Goal: Task Accomplishment & Management: Complete application form

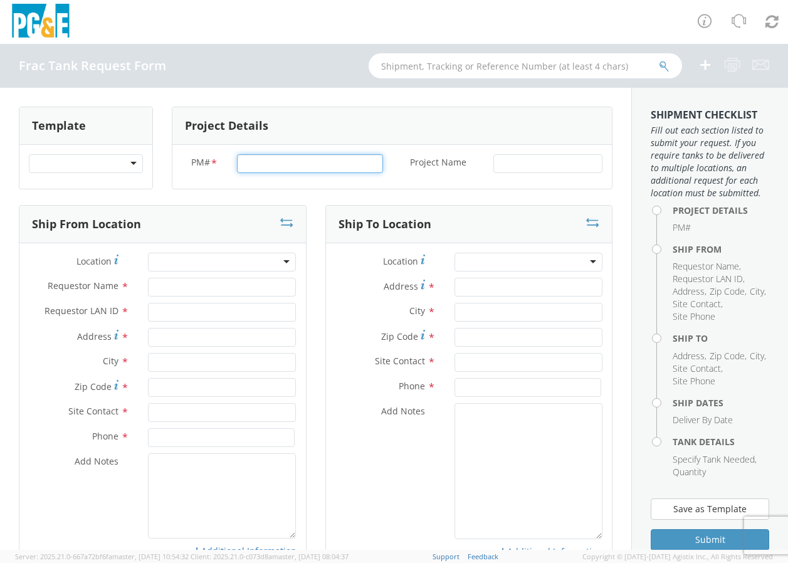
click at [263, 159] on input "PM# *" at bounding box center [310, 163] width 146 height 19
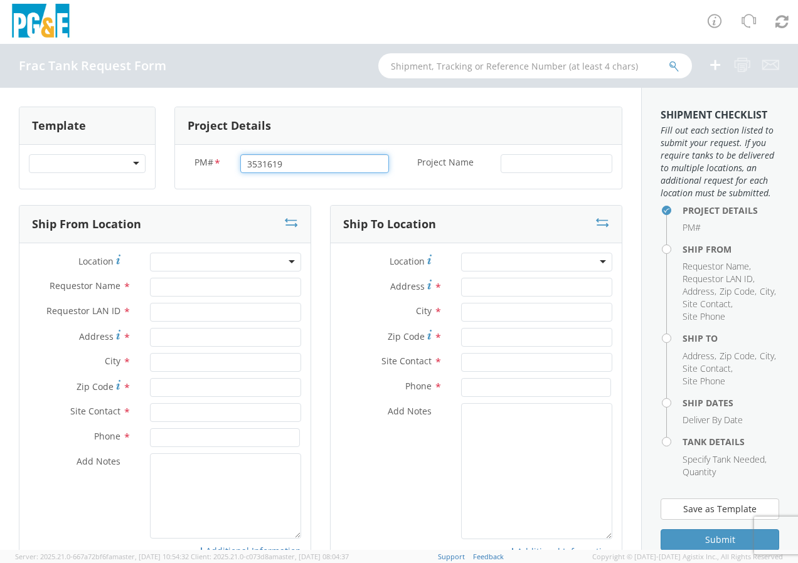
click at [258, 164] on input "3531619" at bounding box center [314, 163] width 149 height 19
type input "35316019"
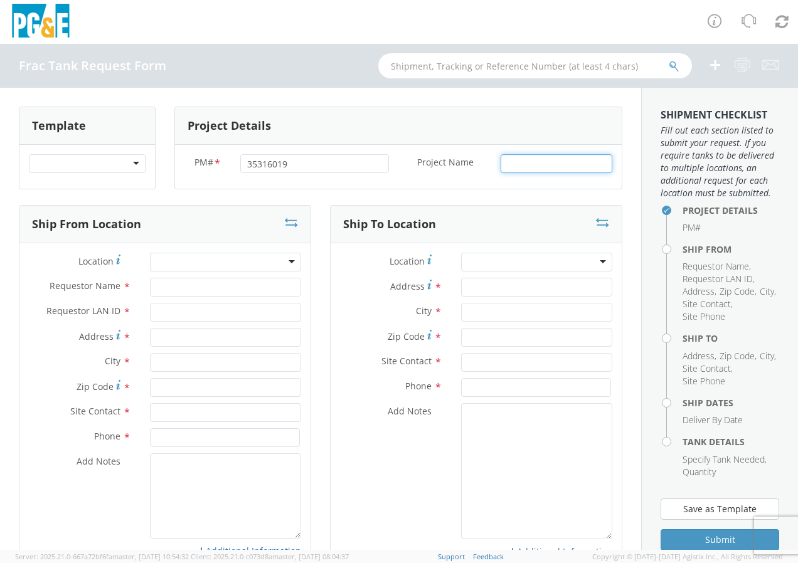
click at [509, 161] on input "Project Name *" at bounding box center [557, 163] width 112 height 19
type input "35316019_PLUCODIXIE-[PERSON_NAME][GEOGRAPHIC_DATA]"
click at [248, 278] on input "Requestor Name *" at bounding box center [225, 287] width 151 height 19
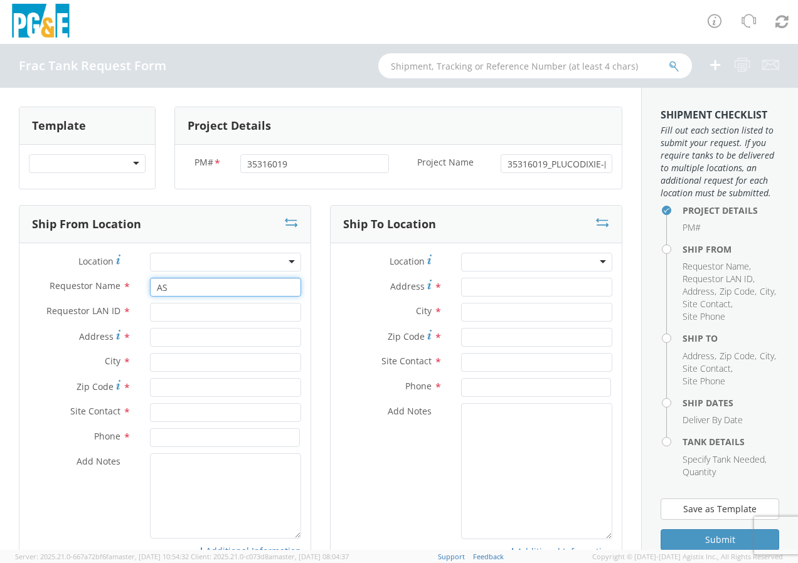
type input "A"
type input "[PERSON_NAME]"
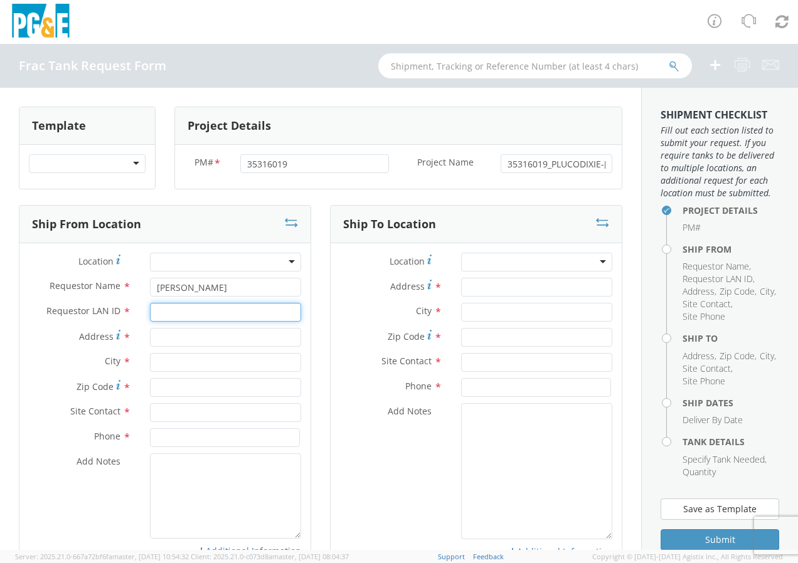
click at [176, 310] on input "Requestor LAN ID *" at bounding box center [225, 312] width 151 height 19
type input "JT2U"
click at [177, 349] on div "Address *" at bounding box center [164, 340] width 291 height 25
click at [181, 332] on input "Address *" at bounding box center [225, 337] width 151 height 19
type input "[STREET_ADDRESS]"
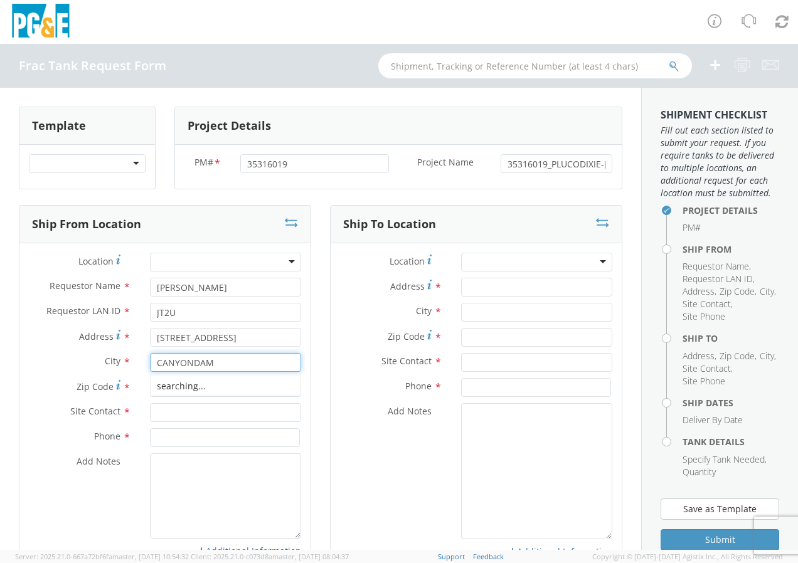
type input "CANYONDAM"
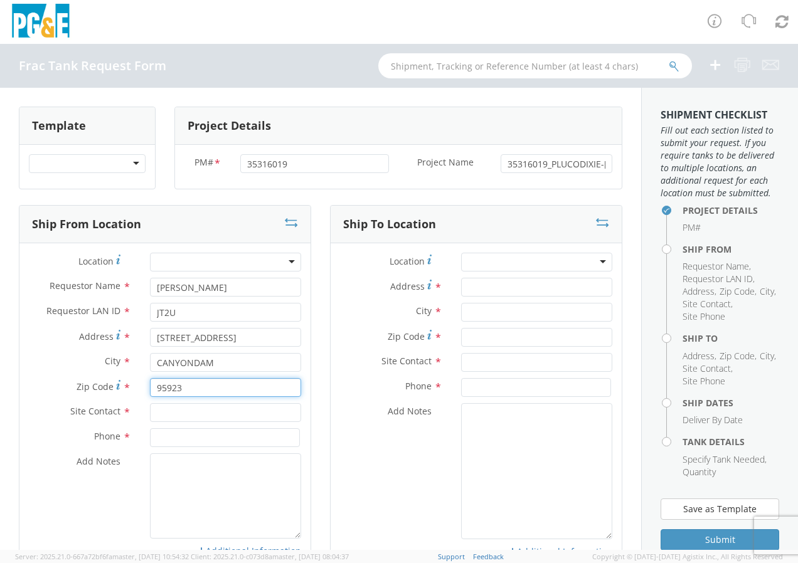
type input "95923"
click at [196, 403] on input "text" at bounding box center [225, 412] width 151 height 19
type input "[PERSON_NAME]"
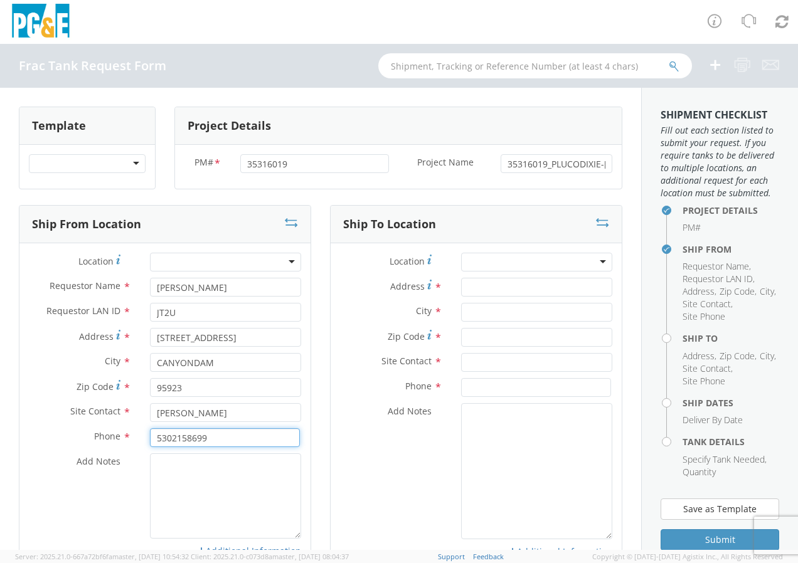
type input "5302158699"
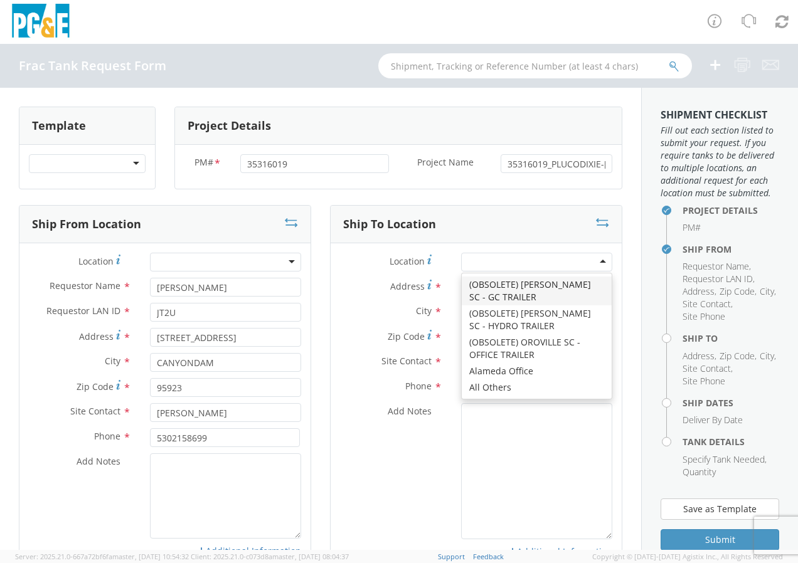
click at [477, 267] on div at bounding box center [536, 262] width 151 height 19
click at [421, 299] on div "Address *" at bounding box center [476, 290] width 291 height 25
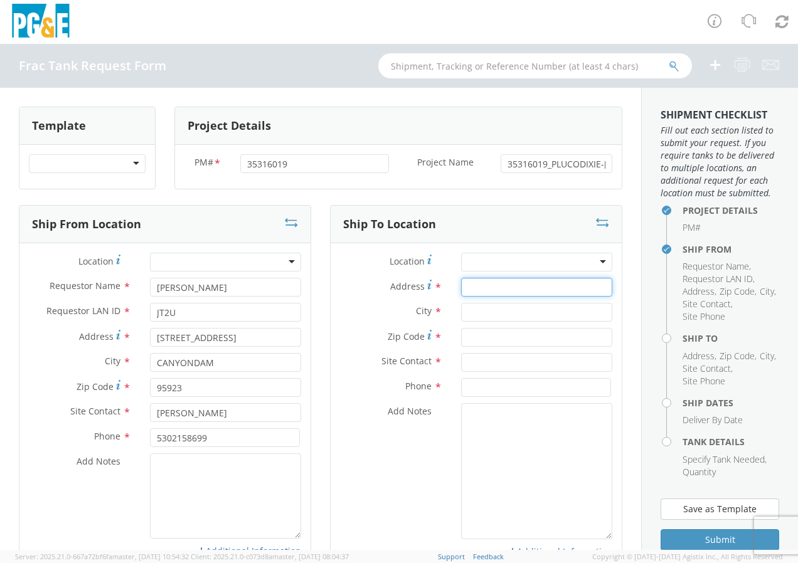
click at [465, 286] on input "Address *" at bounding box center [536, 287] width 151 height 19
type input "16295 [PERSON_NAME]"
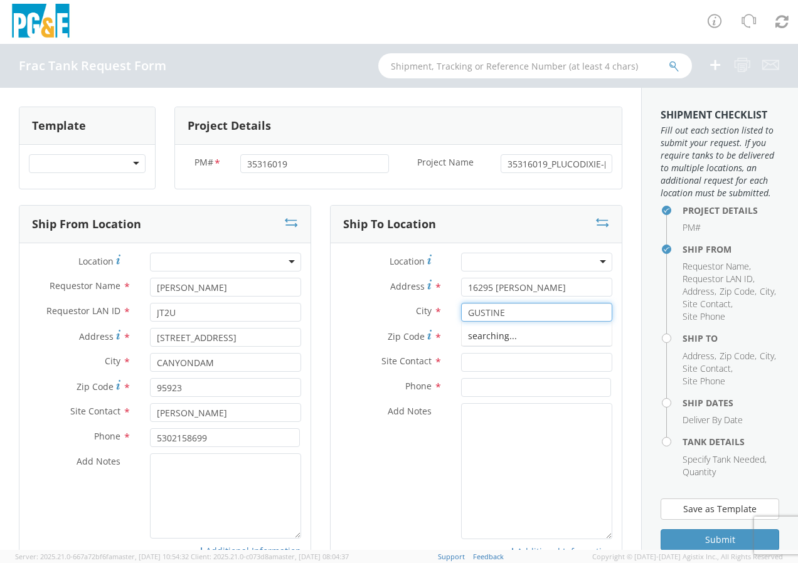
type input "GUSTINE"
type input "95332"
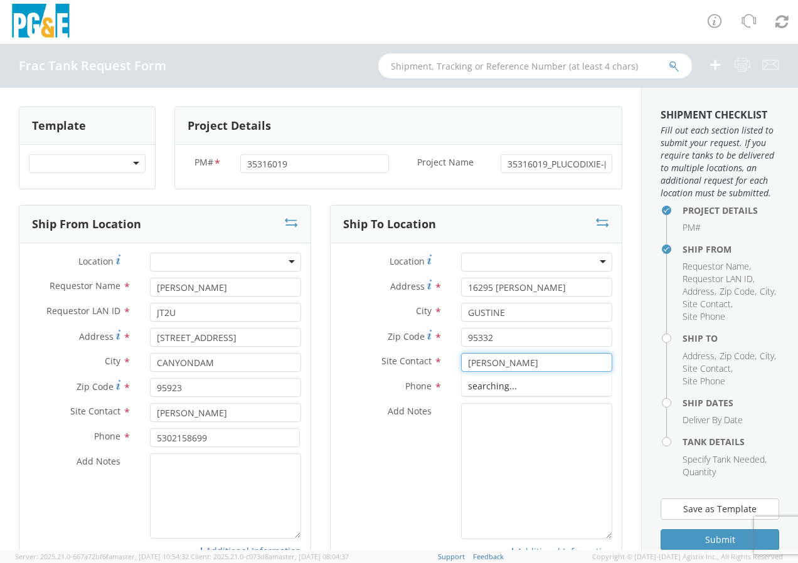
type input "[PERSON_NAME]"
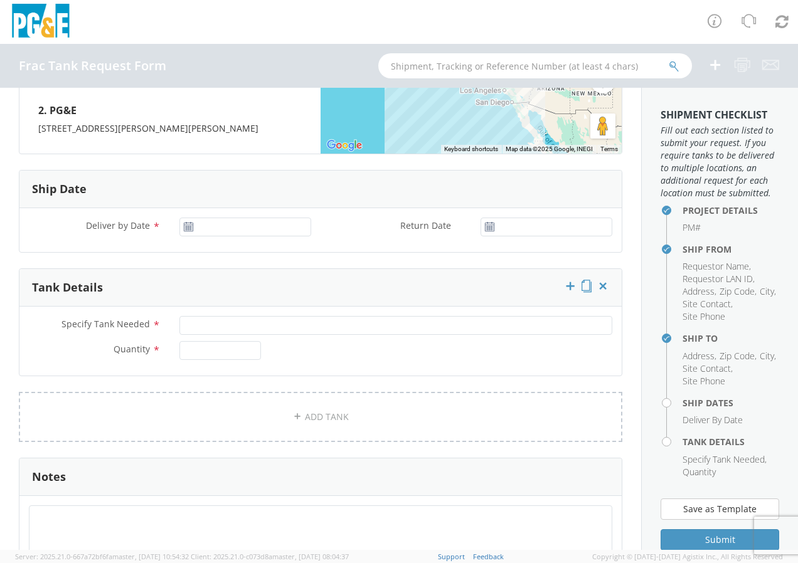
scroll to position [627, 0]
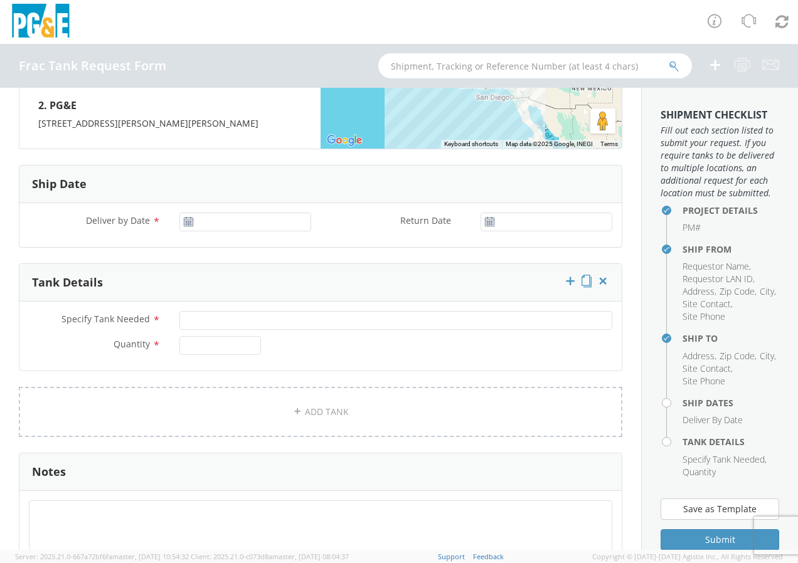
type input "9254594122"
type input "[DATE]"
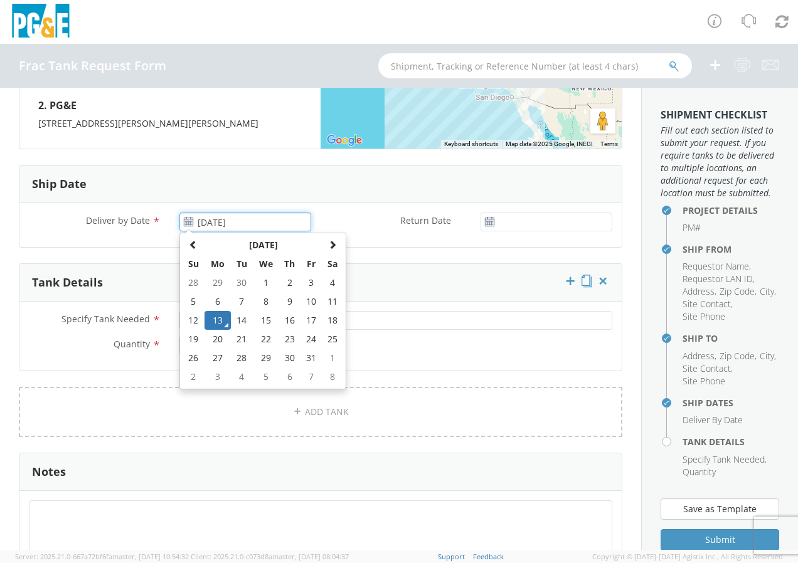
click at [232, 223] on input "[DATE]" at bounding box center [245, 222] width 132 height 19
click at [221, 321] on td "13" at bounding box center [217, 320] width 26 height 19
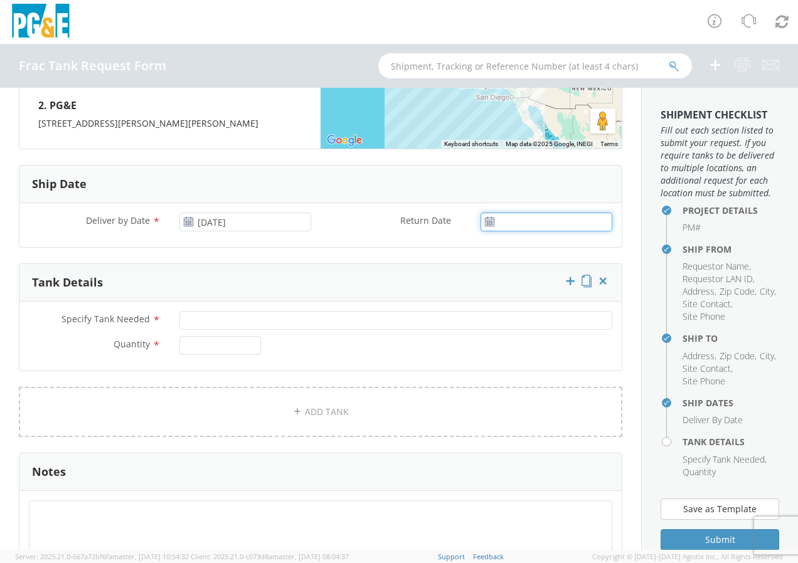
type input "[DATE]"
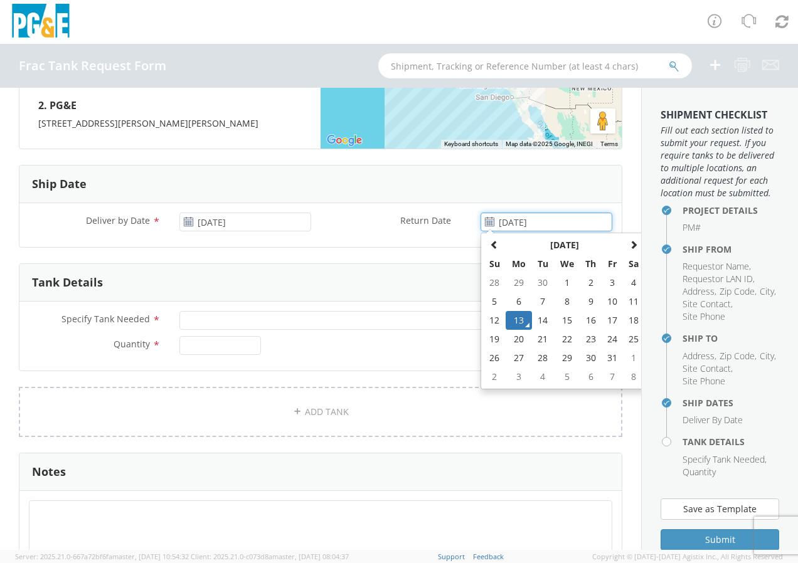
click at [573, 225] on input "[DATE]" at bounding box center [546, 222] width 132 height 19
click at [510, 327] on td "13" at bounding box center [519, 320] width 26 height 19
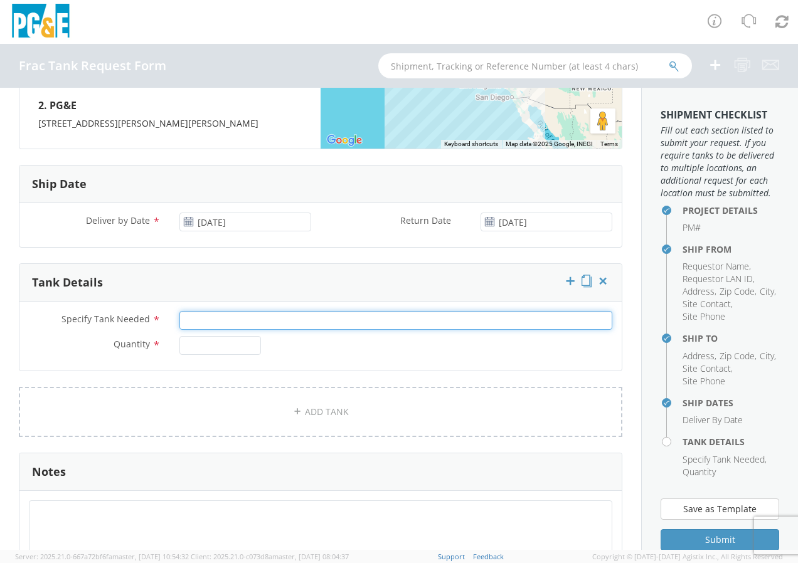
click at [261, 322] on input "Specify Tank Needed *" at bounding box center [395, 320] width 433 height 19
type input "SINGLE WALL 20K FRAC TANK"
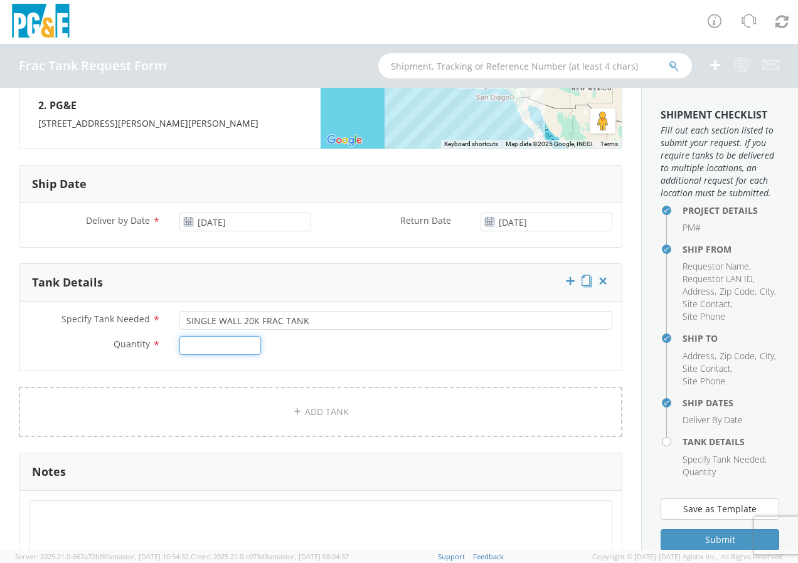
click at [239, 346] on input "Quantity *" at bounding box center [220, 345] width 82 height 19
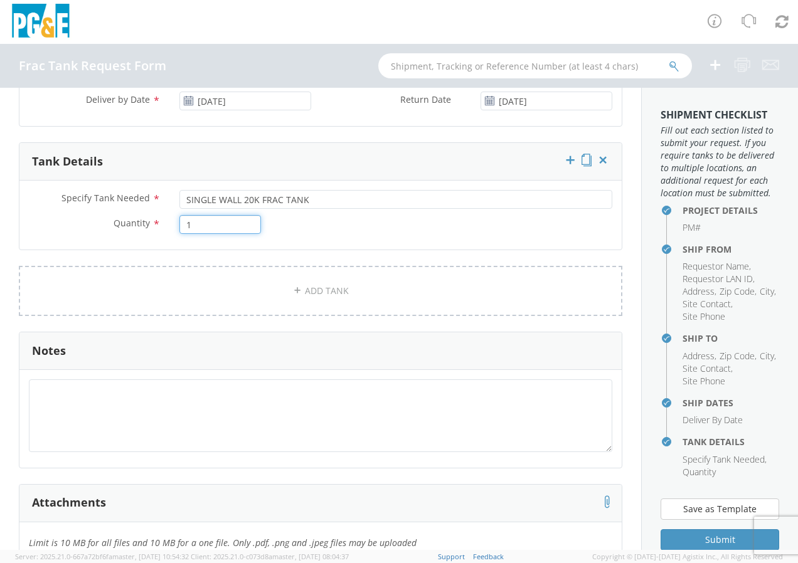
scroll to position [753, 0]
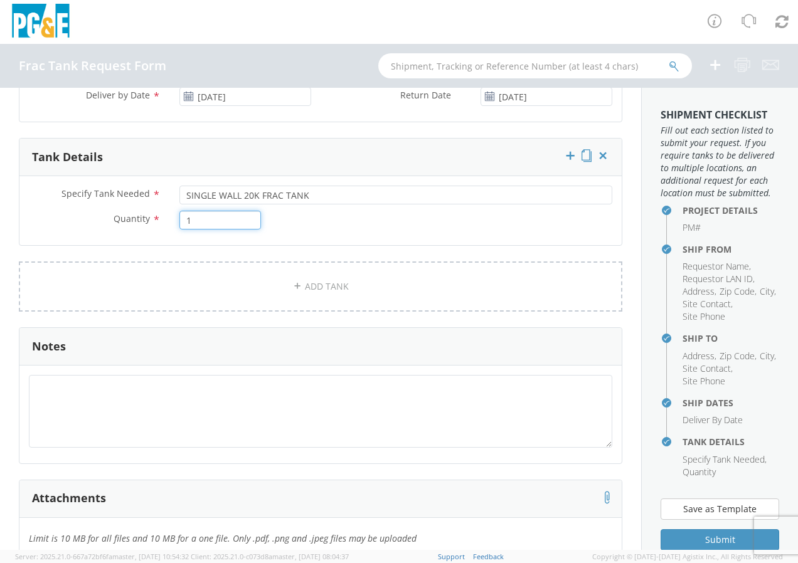
type input "1"
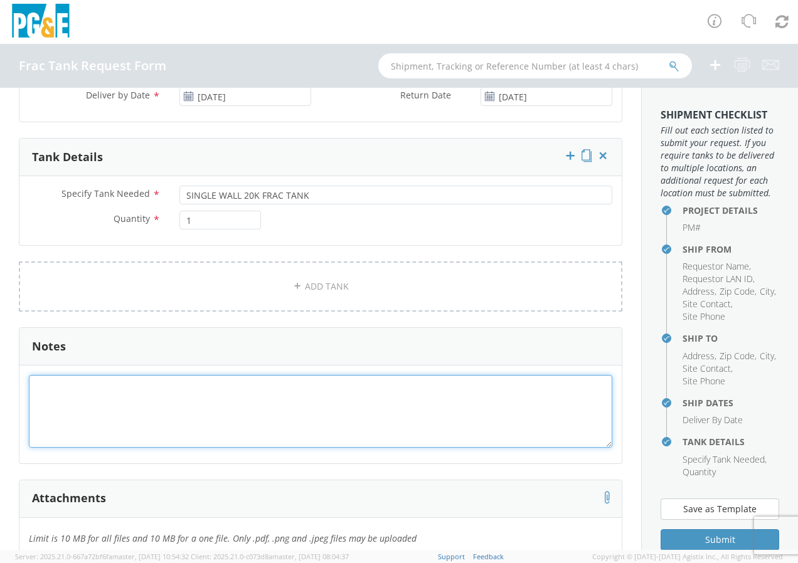
click at [201, 441] on textarea at bounding box center [320, 411] width 583 height 72
type textarea "W"
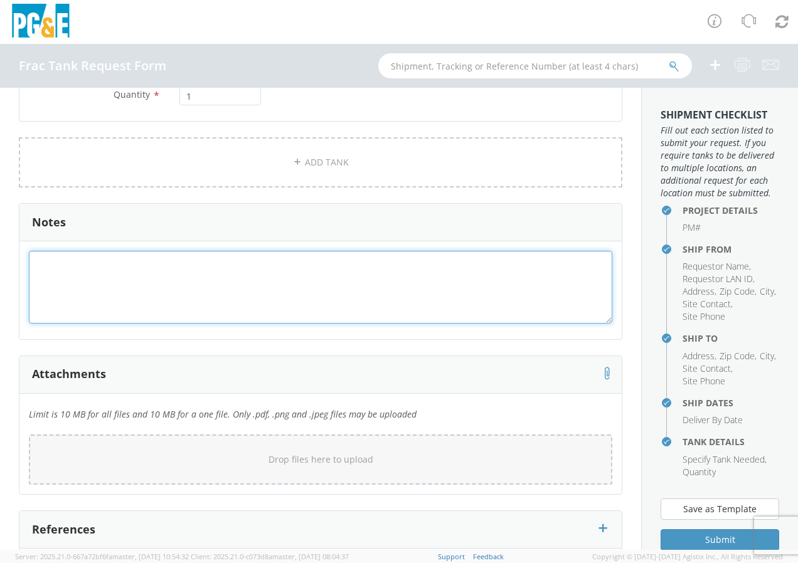
scroll to position [961, 0]
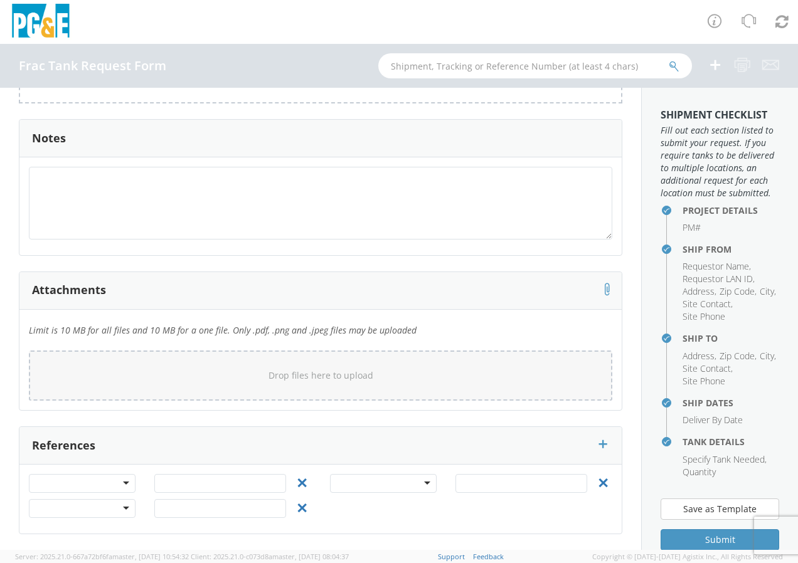
click at [129, 489] on div at bounding box center [82, 483] width 107 height 19
click at [183, 494] on div at bounding box center [220, 486] width 151 height 25
click at [188, 486] on input "text" at bounding box center [220, 483] width 132 height 19
type input "35316019"
click at [287, 452] on div "References" at bounding box center [320, 446] width 602 height 38
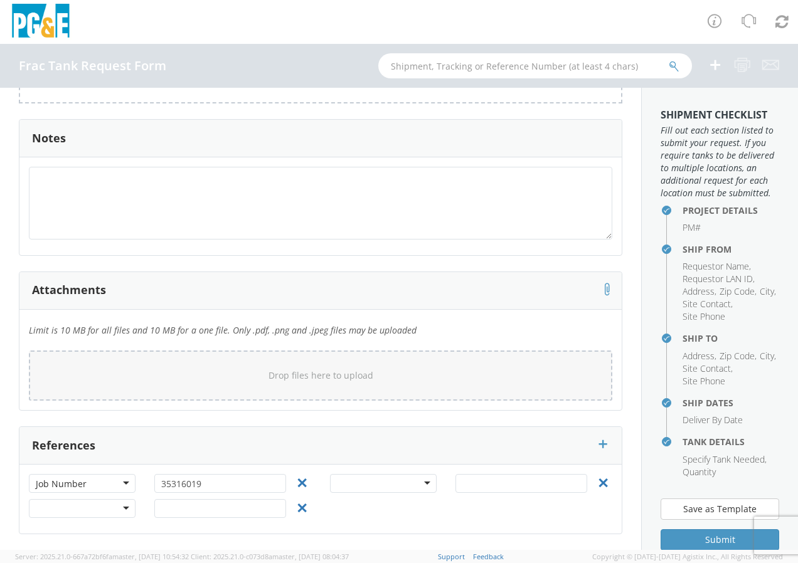
scroll to position [242, 0]
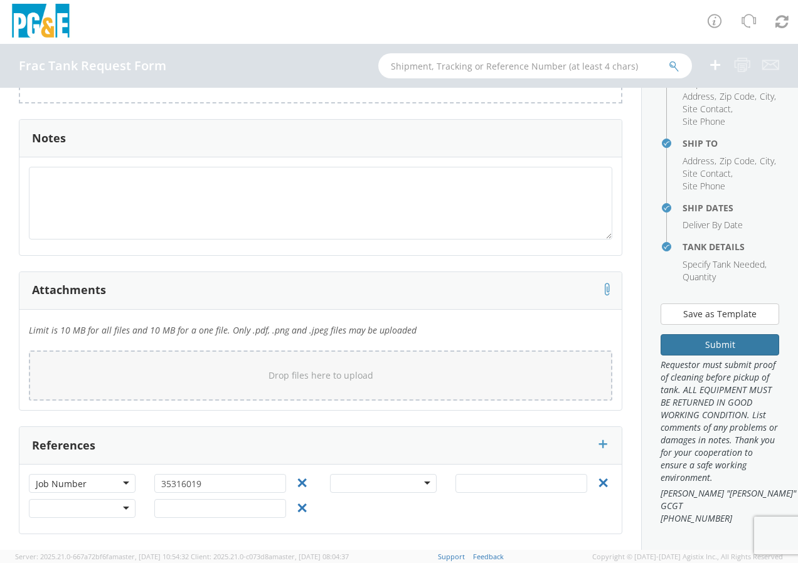
click at [701, 334] on button "Submit" at bounding box center [719, 344] width 119 height 21
